Goal: Information Seeking & Learning: Learn about a topic

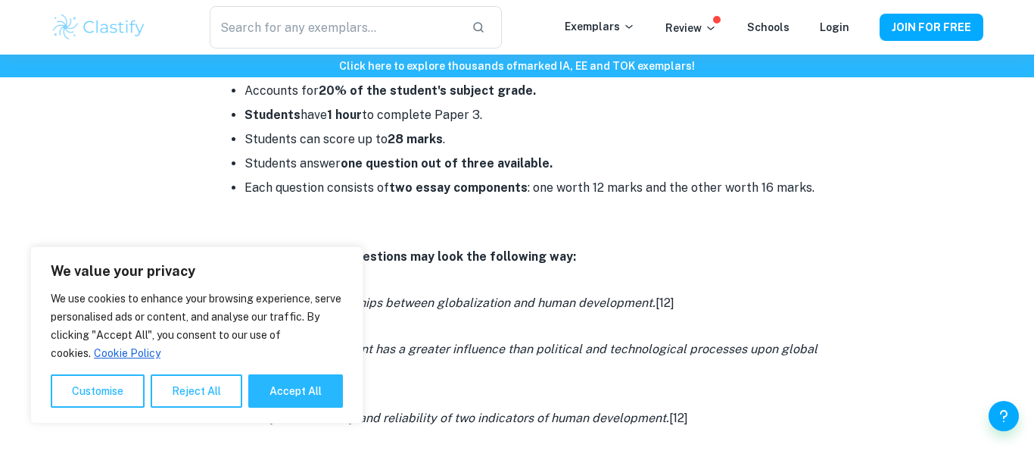
scroll to position [732, 0]
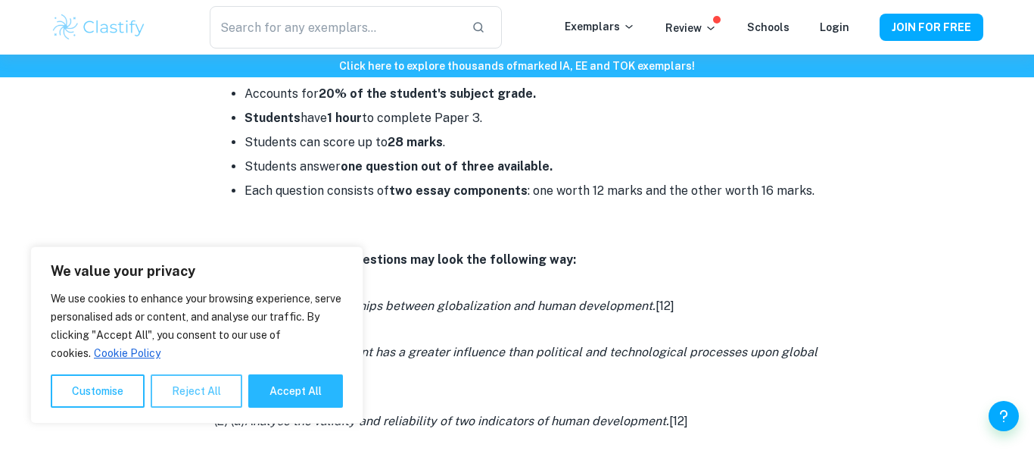
click at [190, 390] on button "Reject All" at bounding box center [197, 390] width 92 height 33
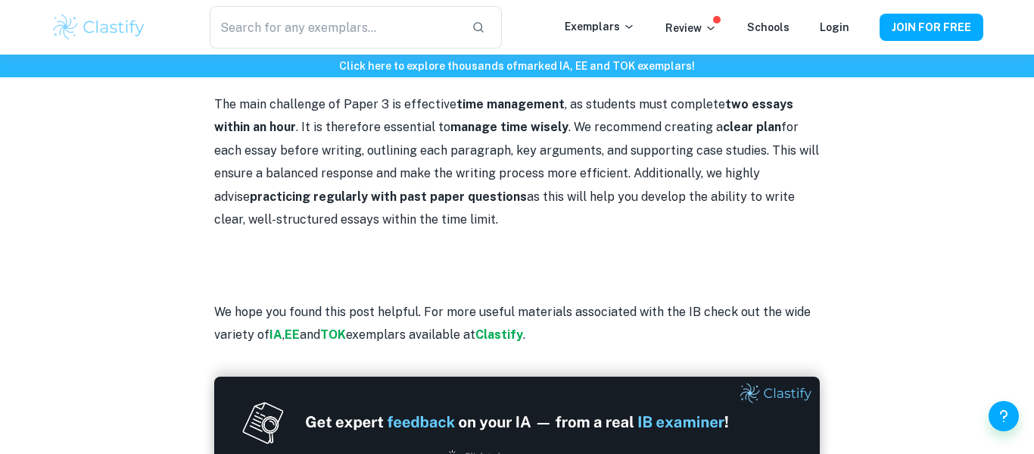
scroll to position [1754, 0]
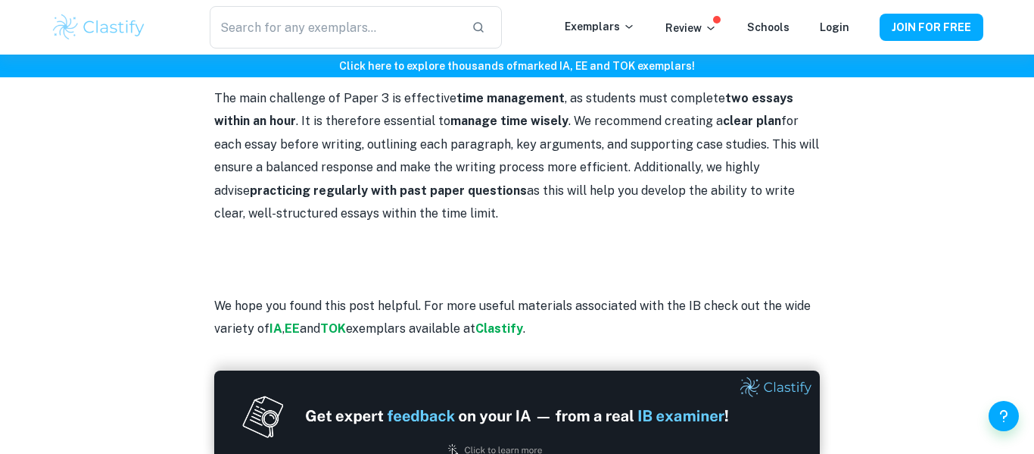
drag, startPoint x: 756, startPoint y: 95, endPoint x: 432, endPoint y: 71, distance: 325.0
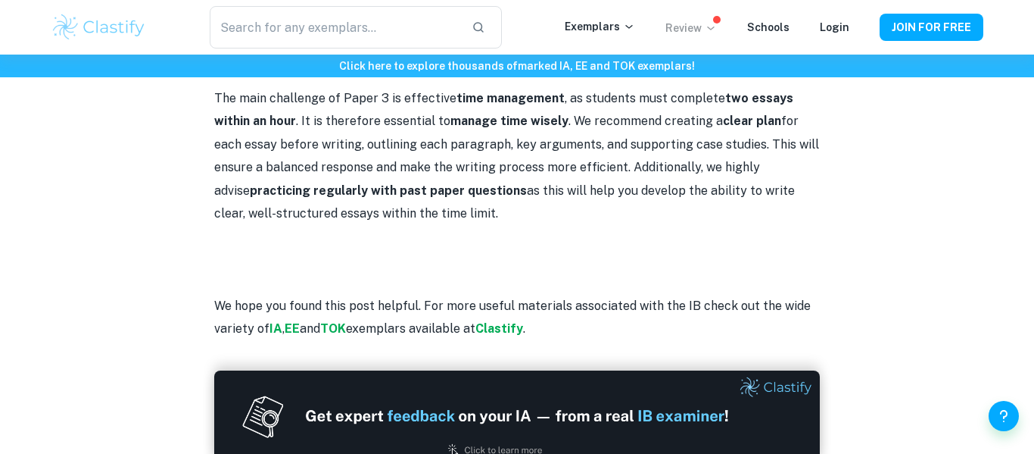
click at [694, 33] on p "Review" at bounding box center [691, 28] width 51 height 17
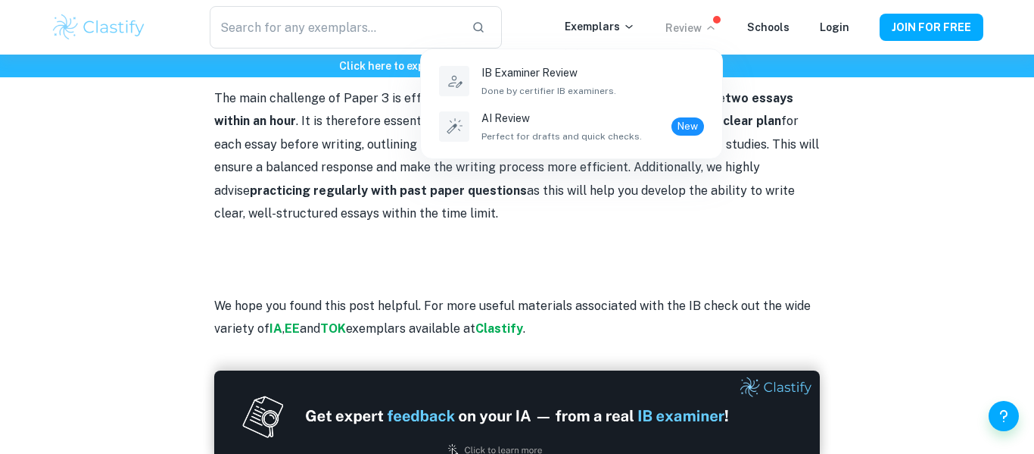
click at [800, 209] on div at bounding box center [517, 227] width 1034 height 454
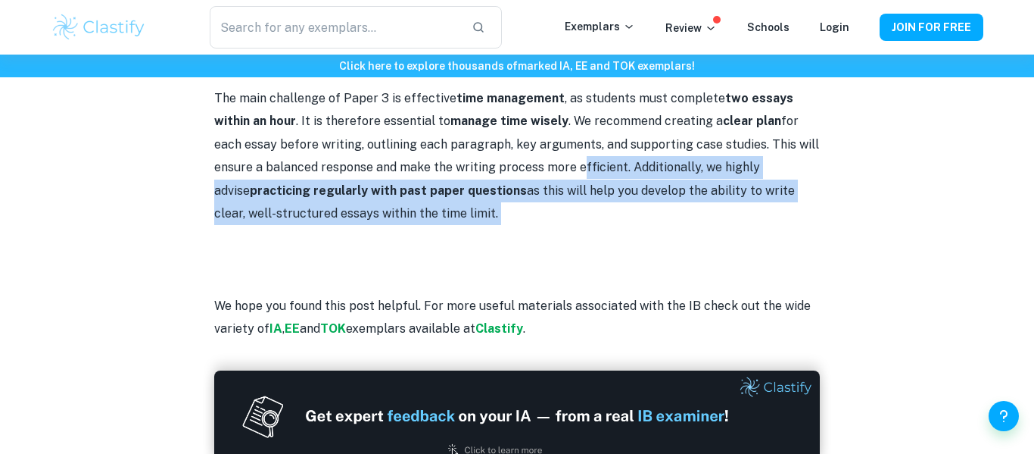
drag, startPoint x: 800, startPoint y: 209, endPoint x: 527, endPoint y: 178, distance: 274.3
click at [527, 178] on p "The main challenge of Paper 3 is effective time management , as students must c…" at bounding box center [517, 156] width 606 height 138
click at [388, 208] on p "The main challenge of Paper 3 is effective time management , as students must c…" at bounding box center [517, 156] width 606 height 138
drag, startPoint x: 388, startPoint y: 208, endPoint x: 370, endPoint y: 171, distance: 41.7
click at [370, 171] on p "The main challenge of Paper 3 is effective time management , as students must c…" at bounding box center [517, 156] width 606 height 138
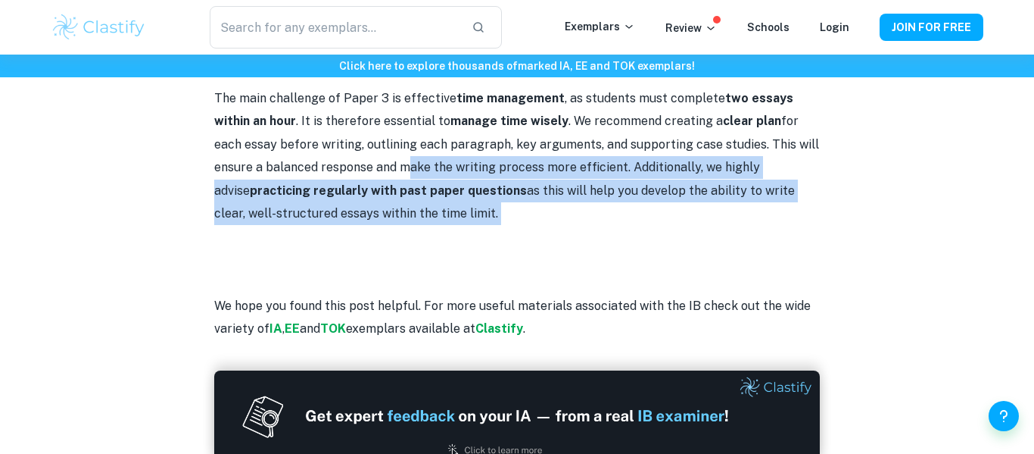
click at [370, 171] on p "The main challenge of Paper 3 is effective time management , as students must c…" at bounding box center [517, 156] width 606 height 138
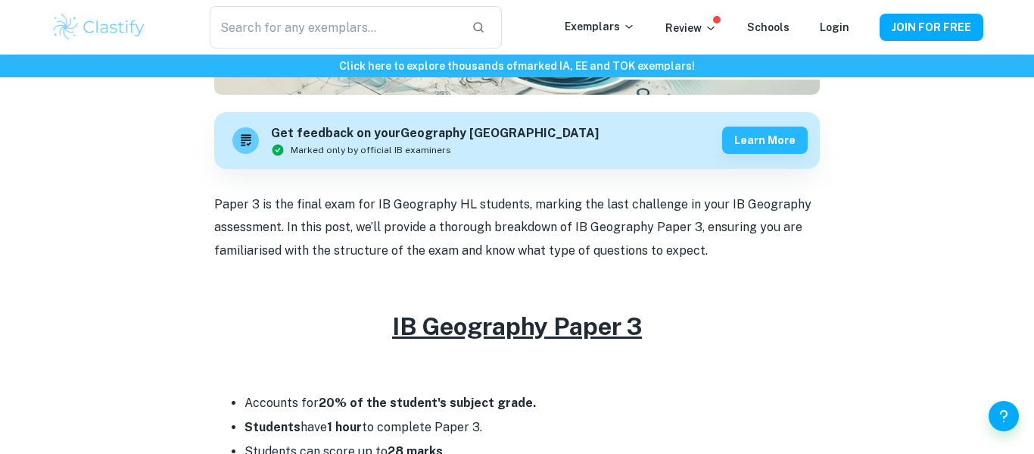
scroll to position [416, 0]
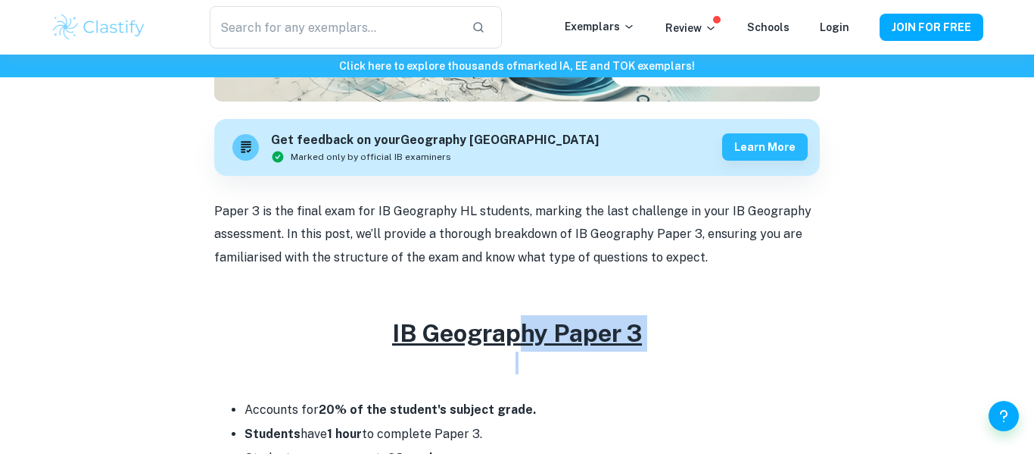
drag, startPoint x: 519, startPoint y: 337, endPoint x: 638, endPoint y: 354, distance: 120.8
click at [638, 354] on p at bounding box center [517, 362] width 606 height 23
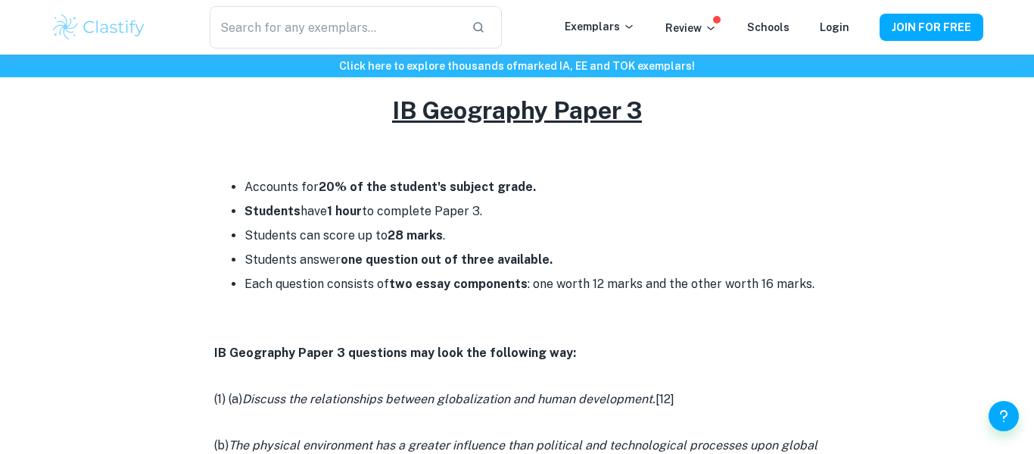
scroll to position [642, 0]
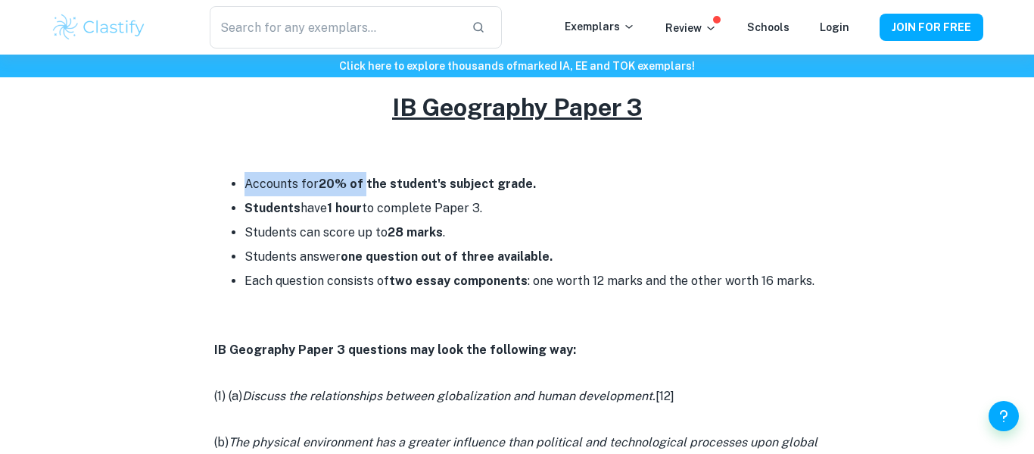
drag, startPoint x: 364, startPoint y: 182, endPoint x: 623, endPoint y: 154, distance: 260.4
click at [577, 174] on li "Accounts for 20% of the student's subject grade." at bounding box center [532, 184] width 575 height 24
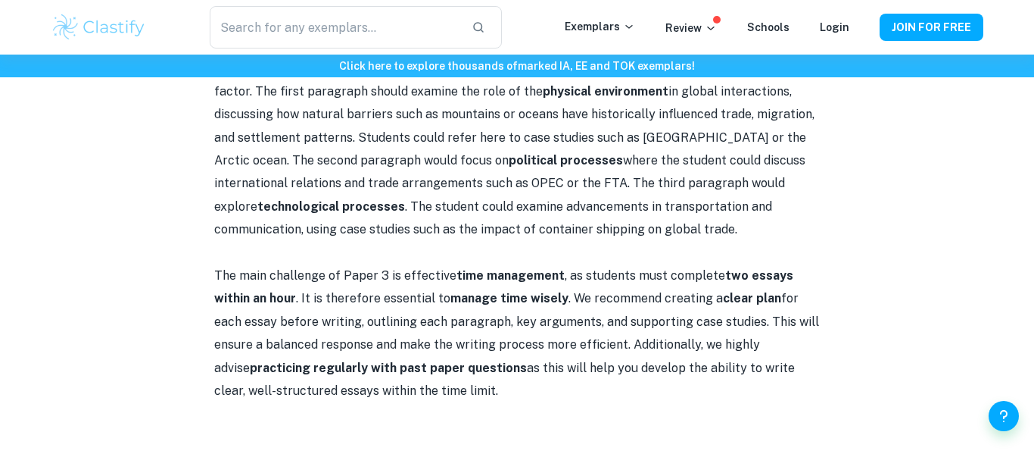
scroll to position [1601, 0]
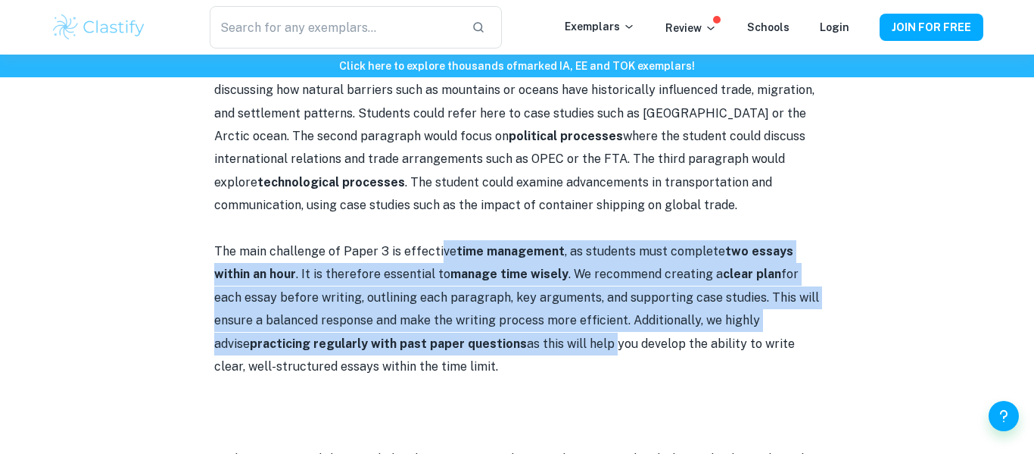
drag, startPoint x: 806, startPoint y: 451, endPoint x: 435, endPoint y: 257, distance: 418.6
click at [435, 257] on p "The main challenge of Paper 3 is effective time management , as students must c…" at bounding box center [517, 309] width 606 height 138
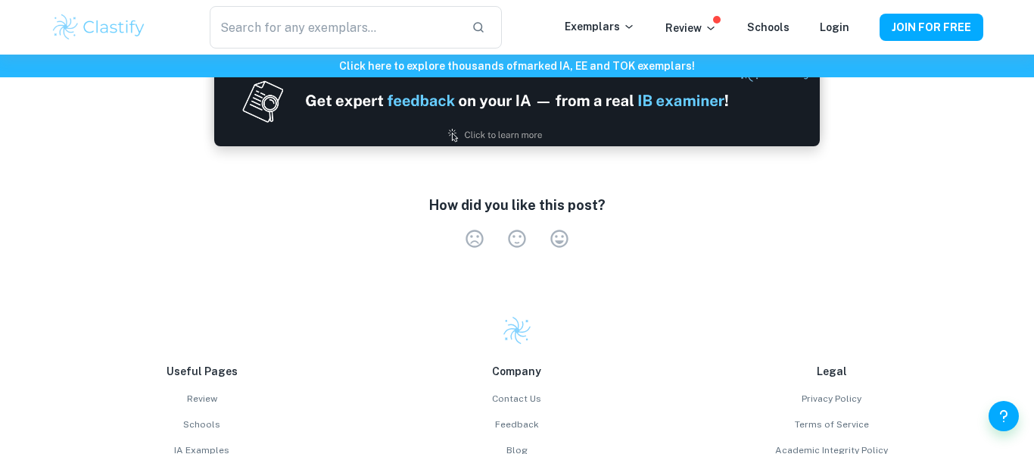
scroll to position [2074, 0]
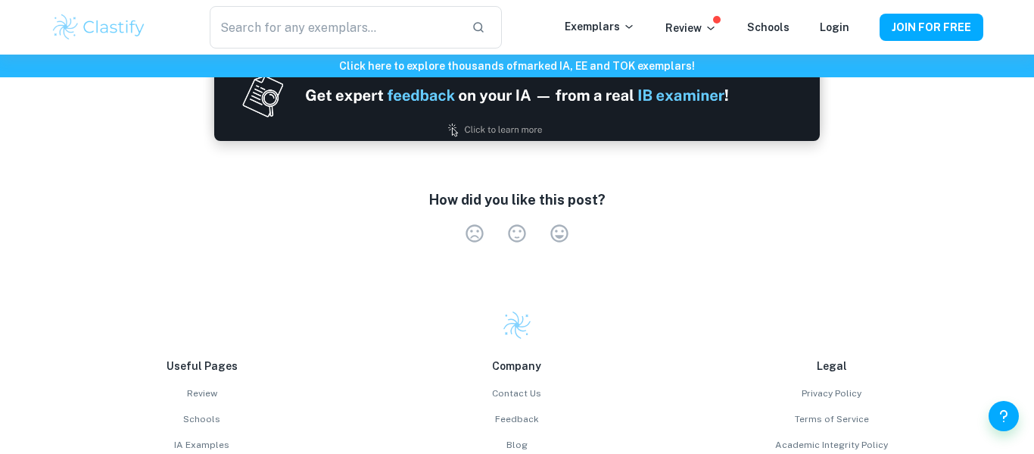
click at [529, 108] on img at bounding box center [517, 95] width 606 height 91
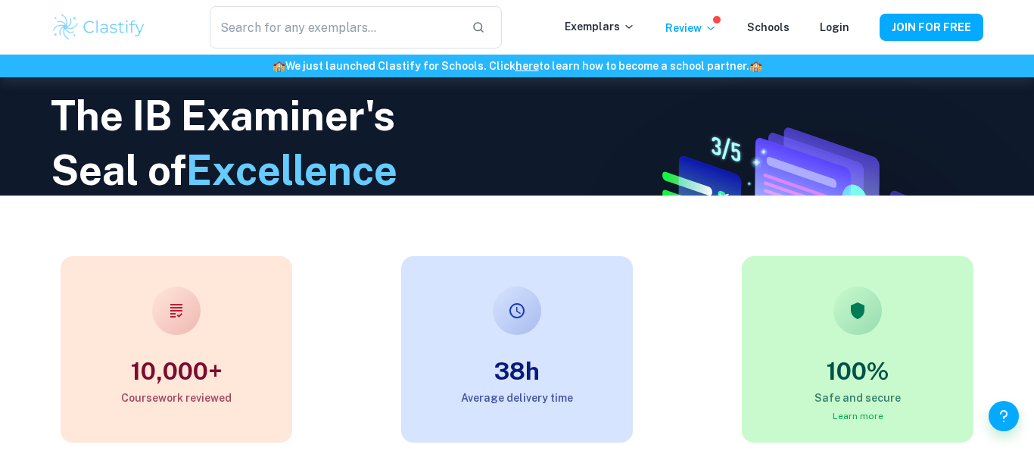
scroll to position [235, 0]
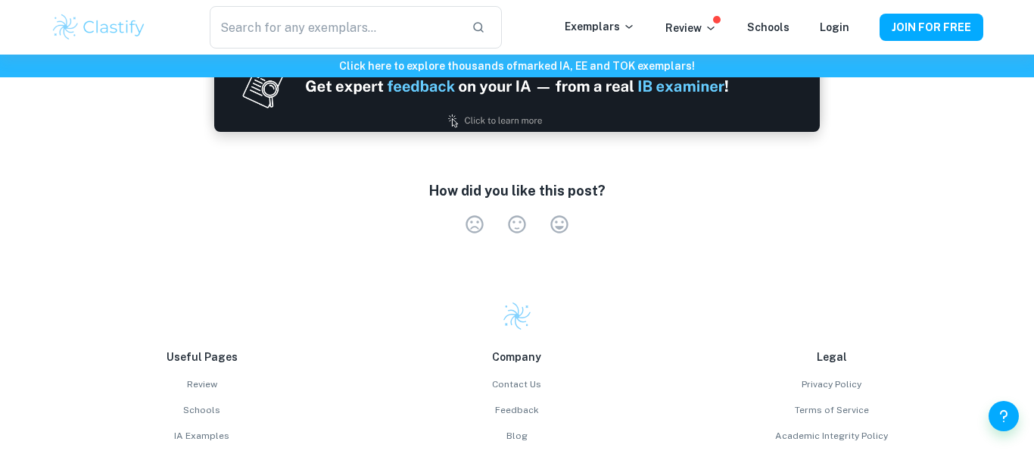
scroll to position [2096, 0]
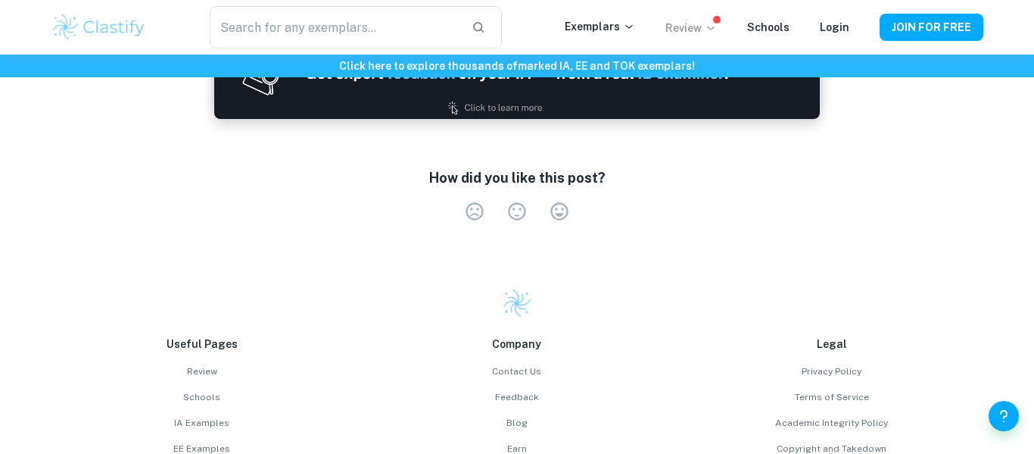
click at [715, 35] on p "Review" at bounding box center [691, 28] width 51 height 17
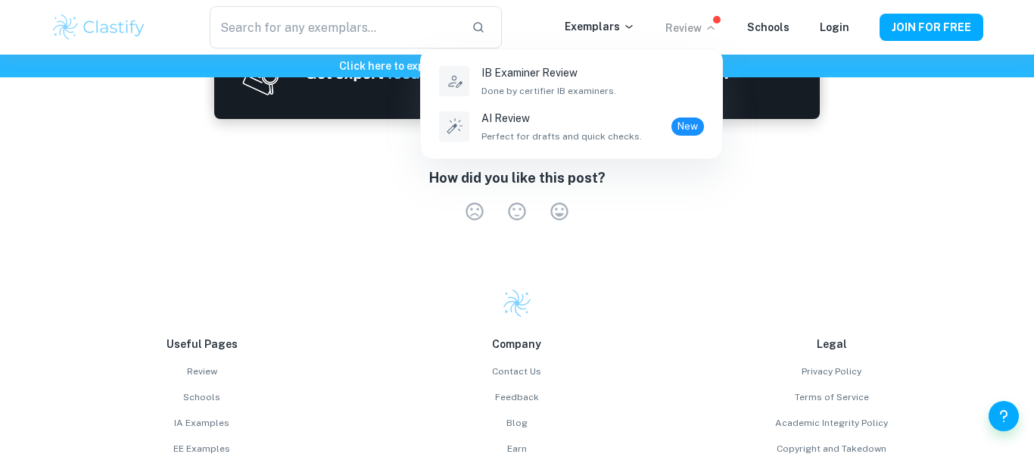
click at [784, 217] on div at bounding box center [517, 227] width 1034 height 454
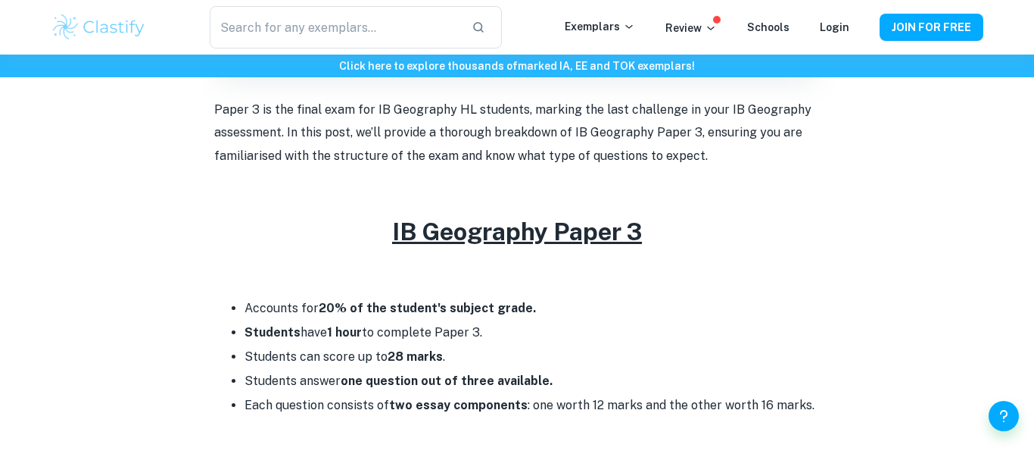
scroll to position [458, 0]
